Goal: Check status: Check status

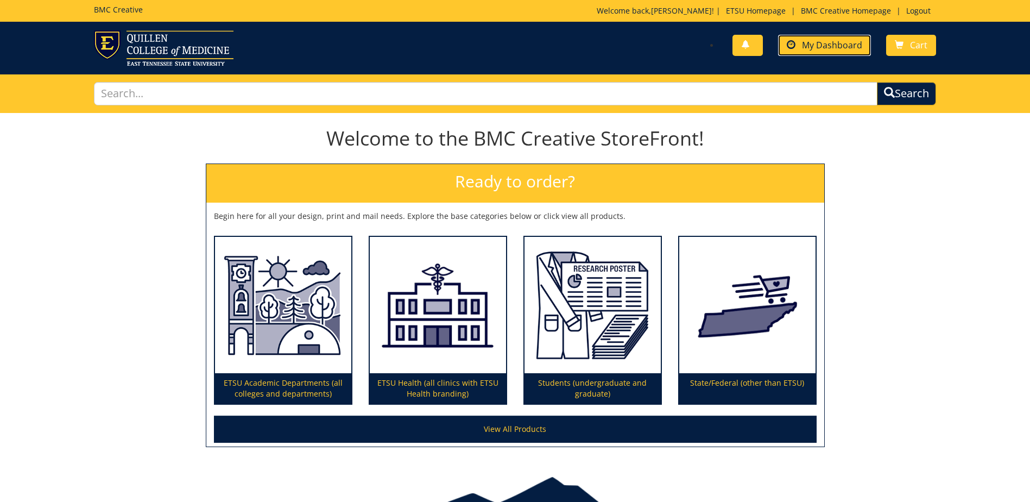
click at [827, 45] on span "My Dashboard" at bounding box center [832, 45] width 60 height 12
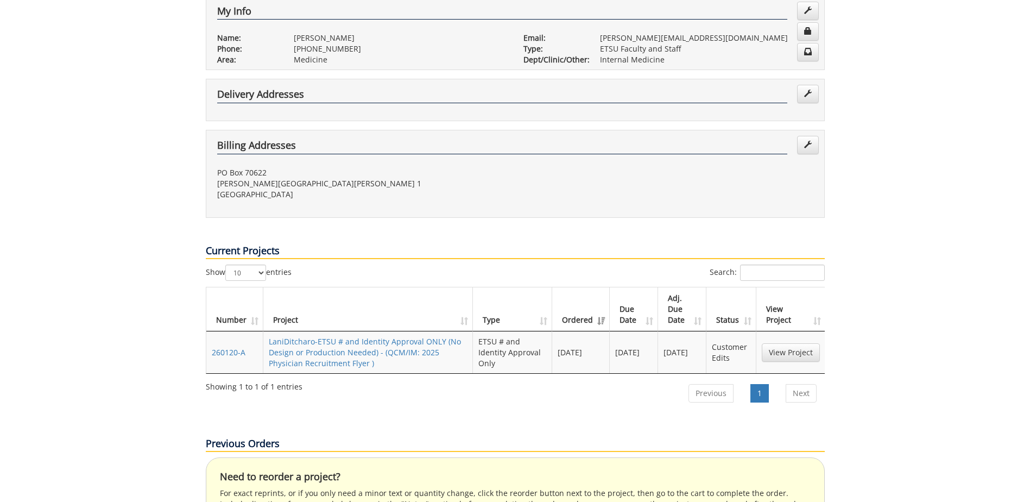
scroll to position [272, 0]
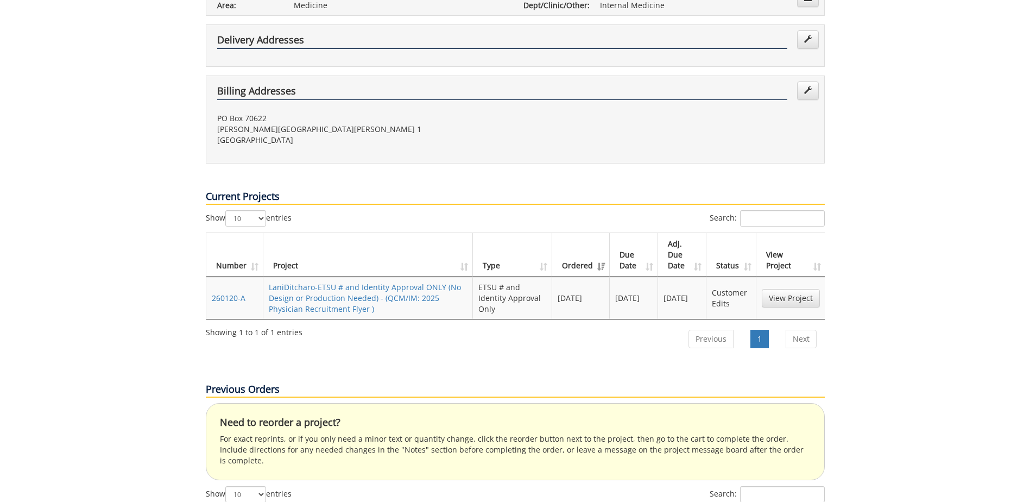
click at [806, 277] on td "View Project" at bounding box center [791, 298] width 69 height 42
click at [799, 289] on link "View Project" at bounding box center [791, 298] width 58 height 18
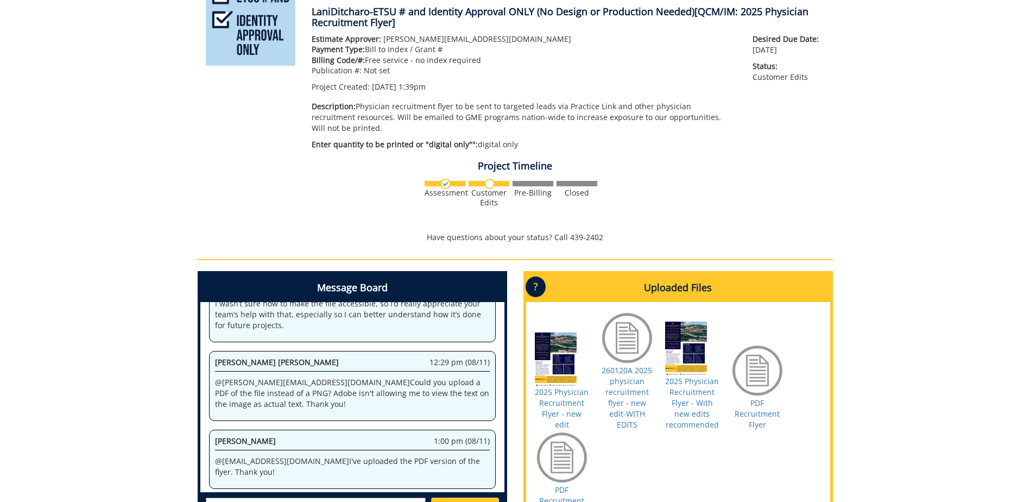
scroll to position [225, 0]
